Goal: Information Seeking & Learning: Learn about a topic

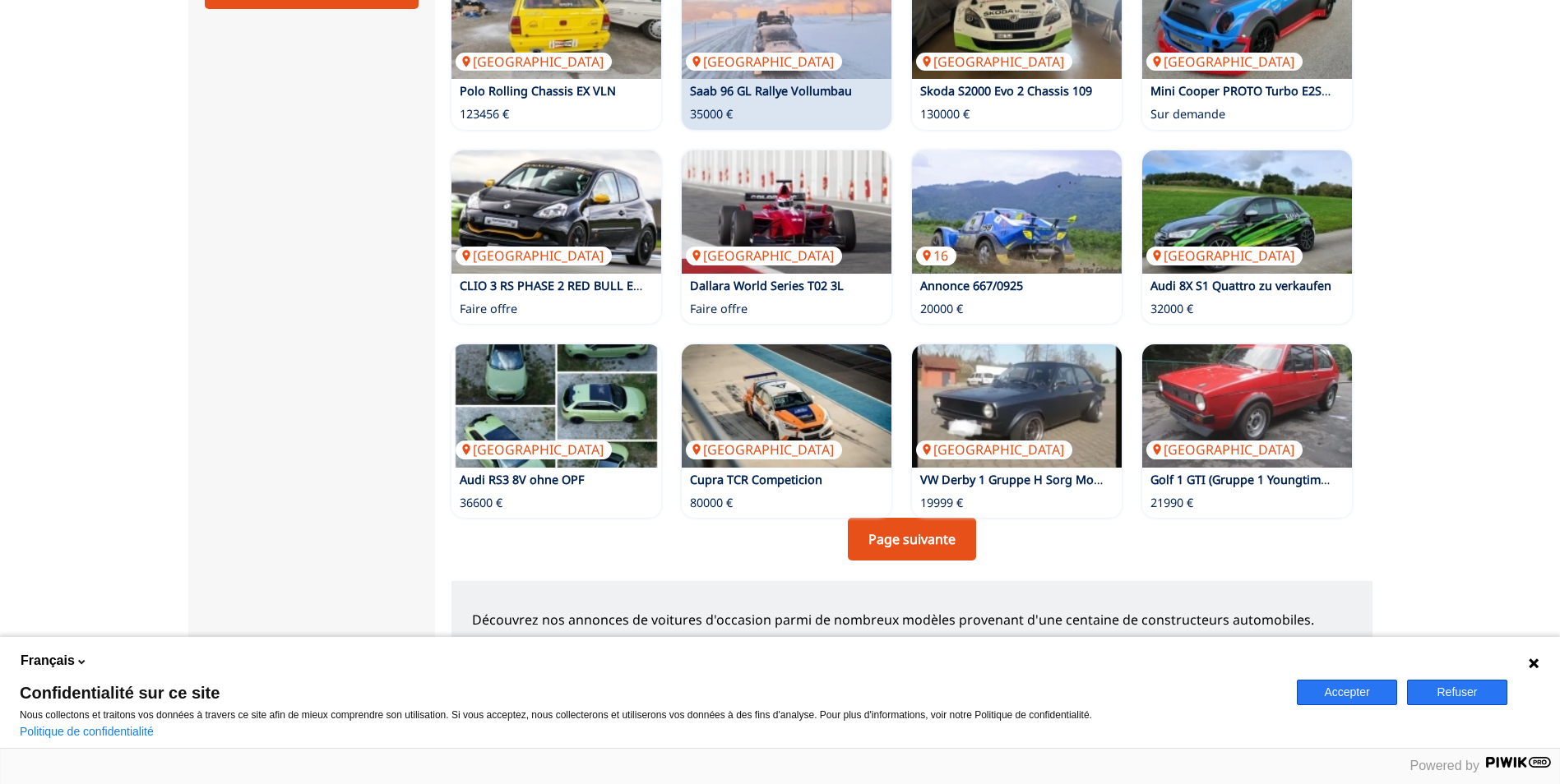
scroll to position [1068, 0]
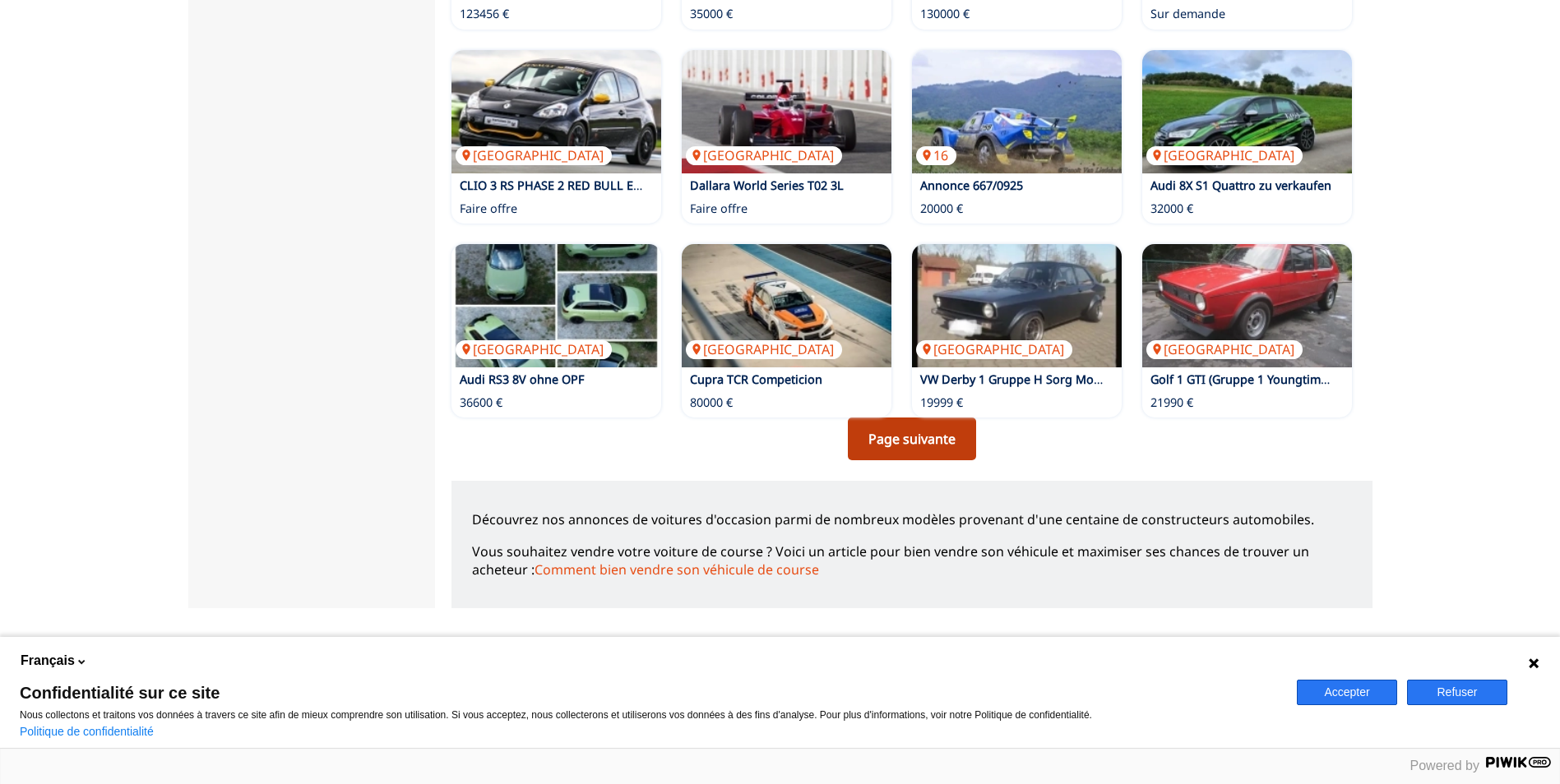
click at [927, 439] on link "Page suivante" at bounding box center [912, 439] width 128 height 43
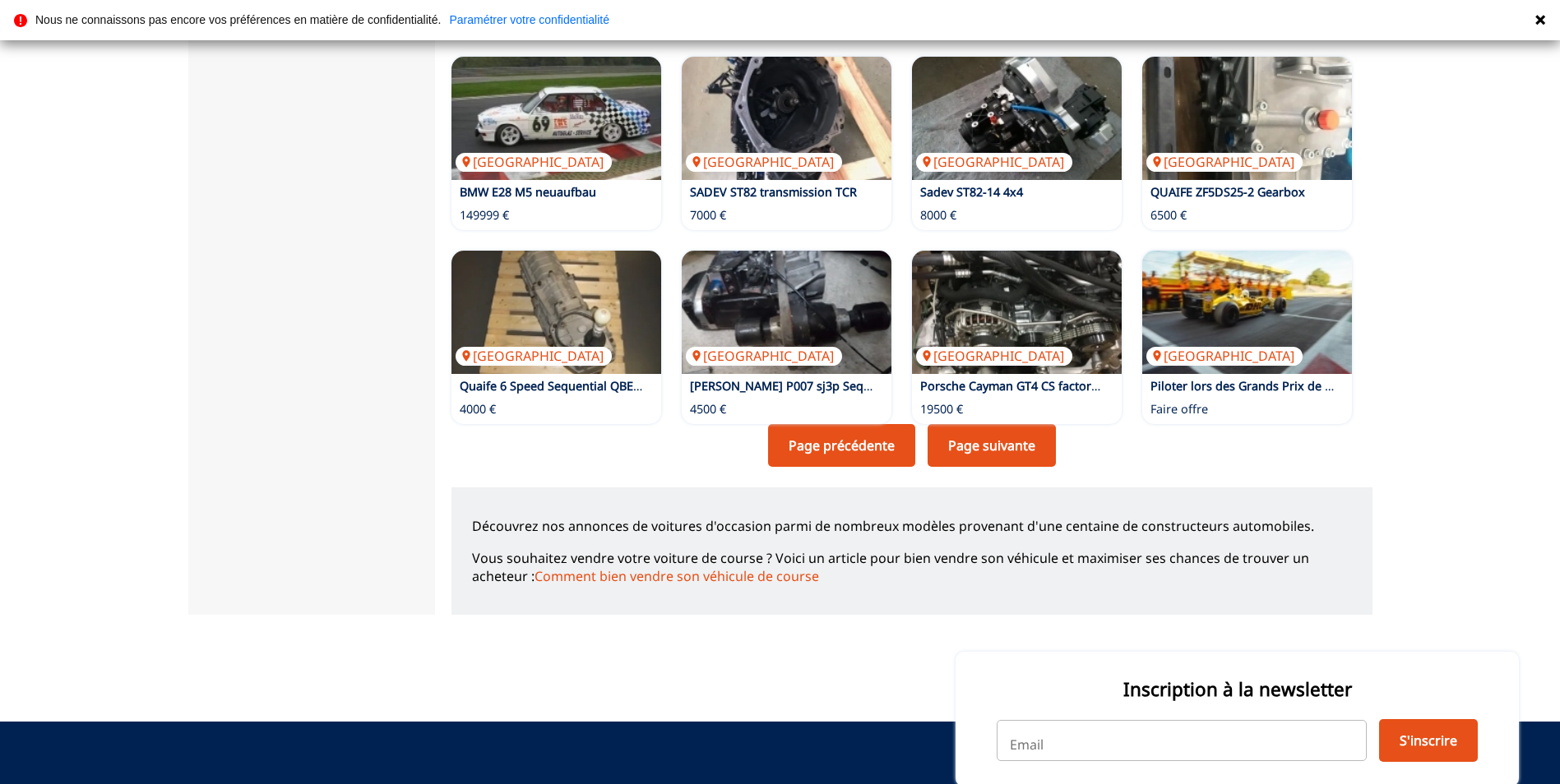
scroll to position [1068, 0]
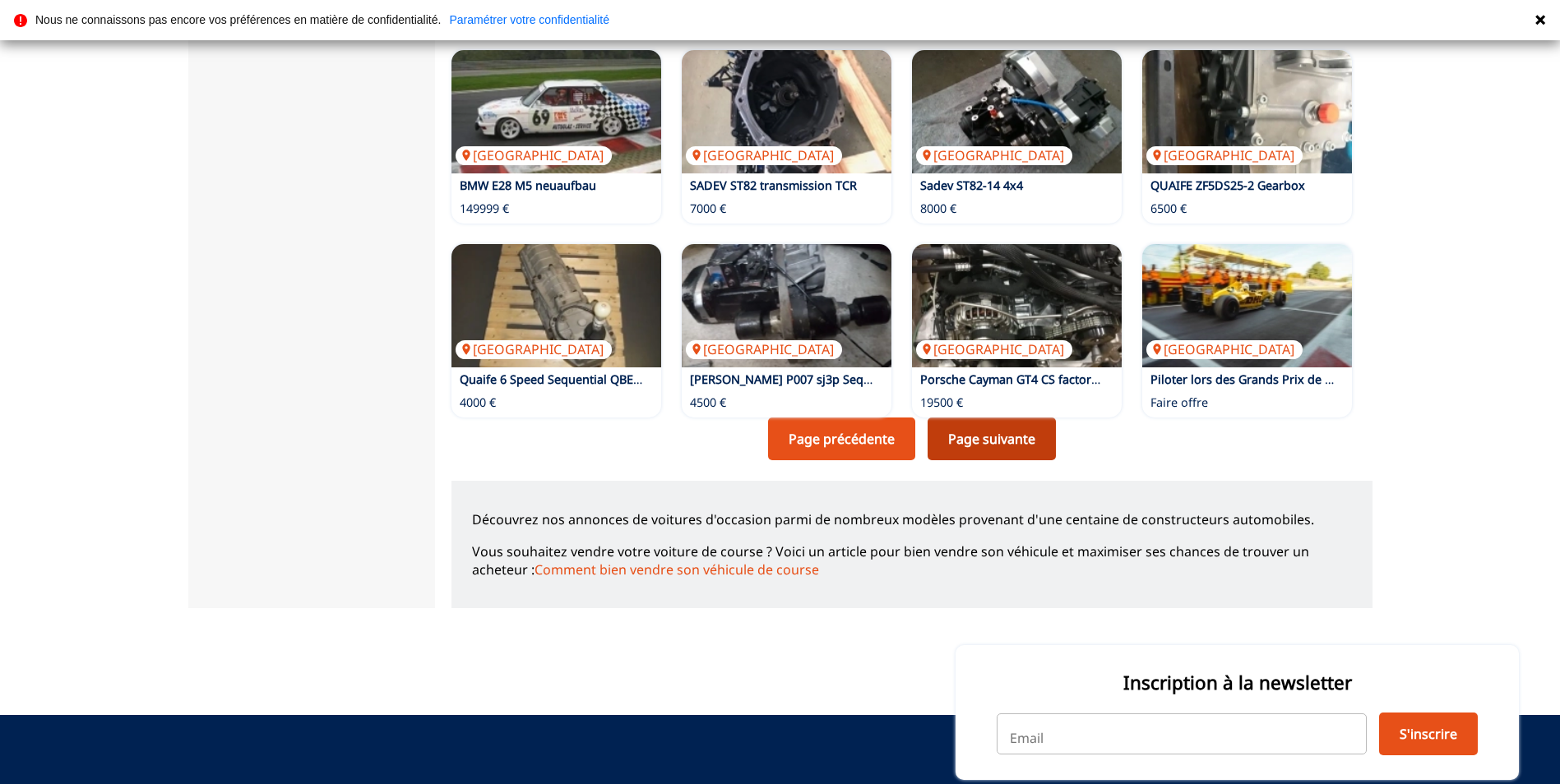
click at [1010, 451] on link "Page suivante" at bounding box center [992, 439] width 128 height 43
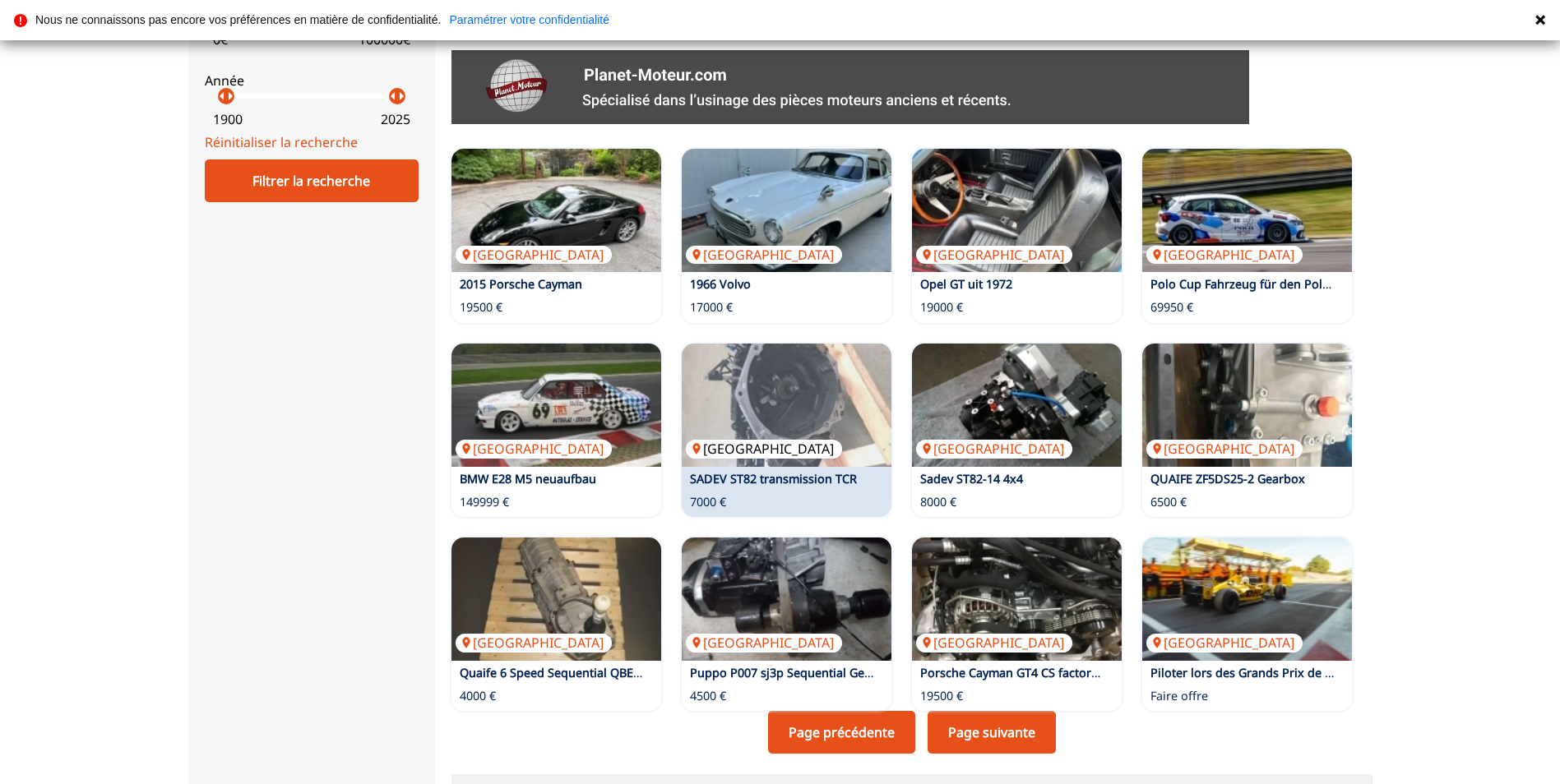
scroll to position [986, 0]
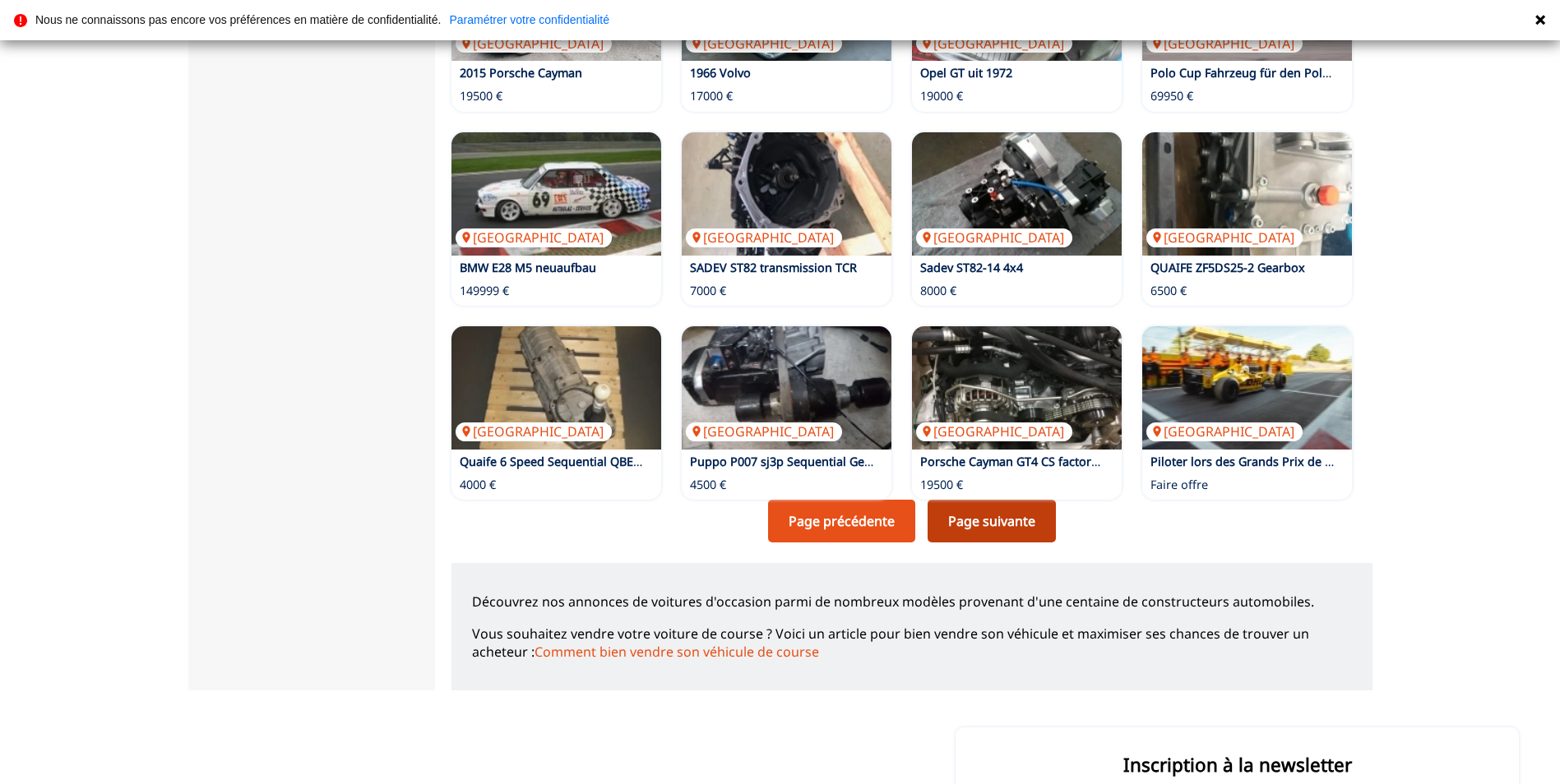
click at [964, 516] on link "Page suivante" at bounding box center [992, 521] width 128 height 43
